Goal: Entertainment & Leisure: Consume media (video, audio)

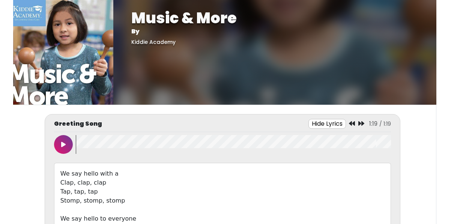
scroll to position [120, 0]
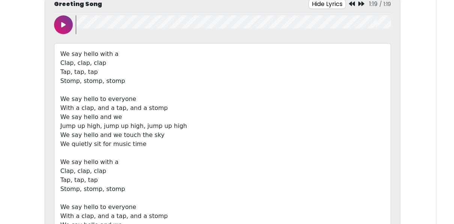
click at [69, 27] on button at bounding box center [63, 24] width 19 height 19
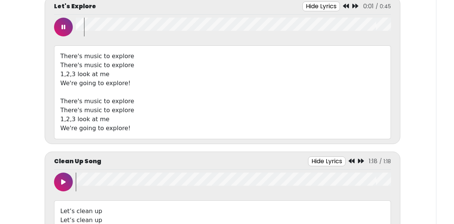
scroll to position [393, 0]
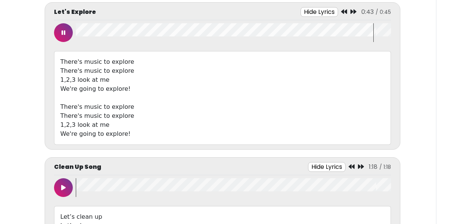
click at [62, 32] on icon at bounding box center [64, 33] width 4 height 6
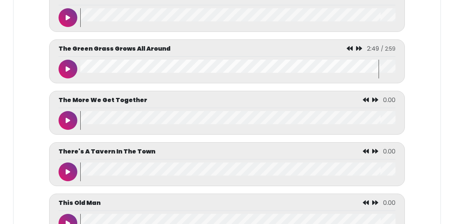
scroll to position [3897, 0]
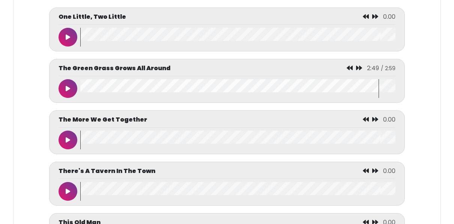
click at [81, 89] on wave at bounding box center [237, 88] width 315 height 19
click at [72, 91] on button at bounding box center [68, 88] width 19 height 19
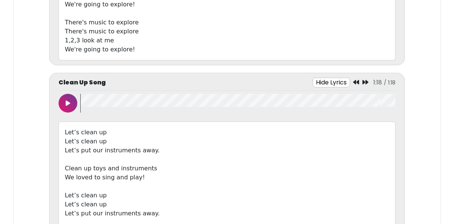
scroll to position [478, 0]
click at [71, 102] on button at bounding box center [68, 102] width 19 height 19
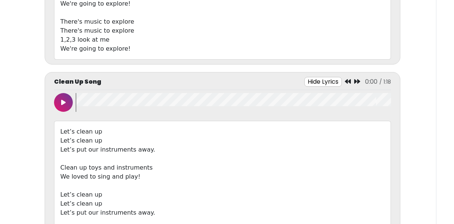
scroll to position [0, 0]
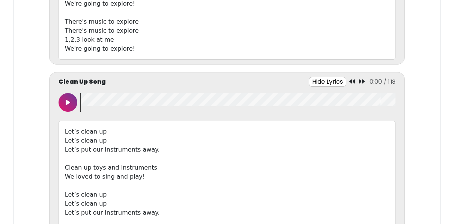
click at [67, 101] on icon at bounding box center [68, 103] width 5 height 6
click at [67, 101] on icon at bounding box center [68, 103] width 4 height 6
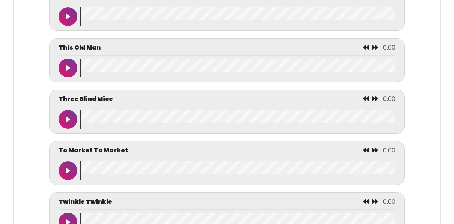
scroll to position [4000, 0]
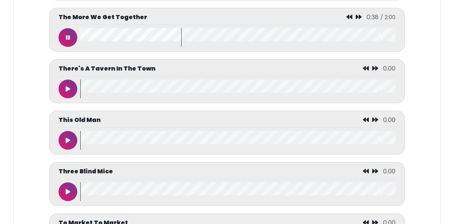
click at [67, 41] on icon at bounding box center [68, 38] width 4 height 6
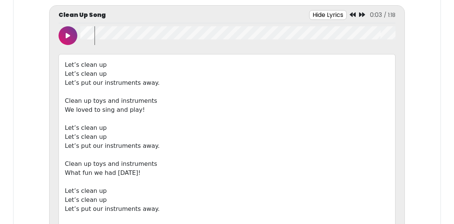
scroll to position [488, 0]
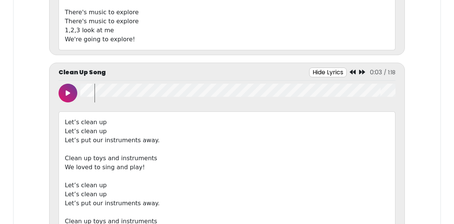
click at [83, 88] on wave at bounding box center [237, 93] width 315 height 19
click at [70, 89] on button at bounding box center [68, 93] width 19 height 19
click at [68, 85] on button at bounding box center [68, 93] width 19 height 19
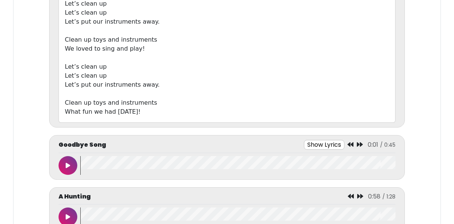
scroll to position [734, 0]
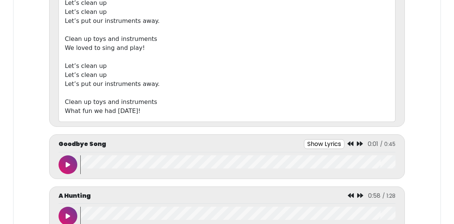
click at [77, 163] on button at bounding box center [68, 164] width 19 height 19
click at [337, 143] on button "Show Lyrics" at bounding box center [323, 144] width 41 height 10
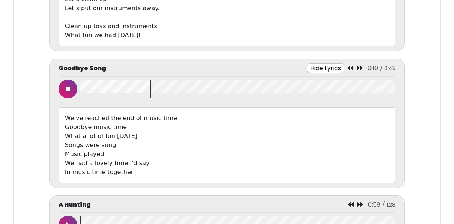
scroll to position [812, 0]
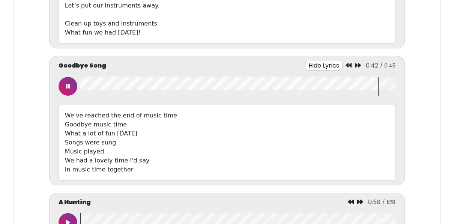
click at [66, 83] on icon at bounding box center [68, 86] width 4 height 6
